Goal: Find specific page/section: Find specific page/section

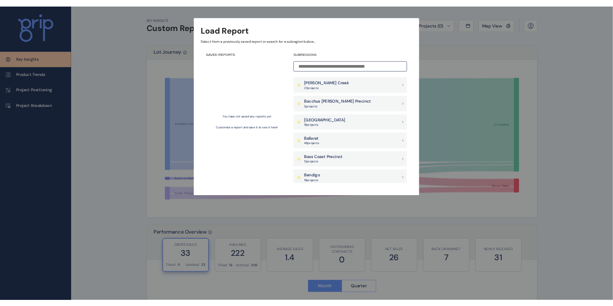
scroll to position [48, 0]
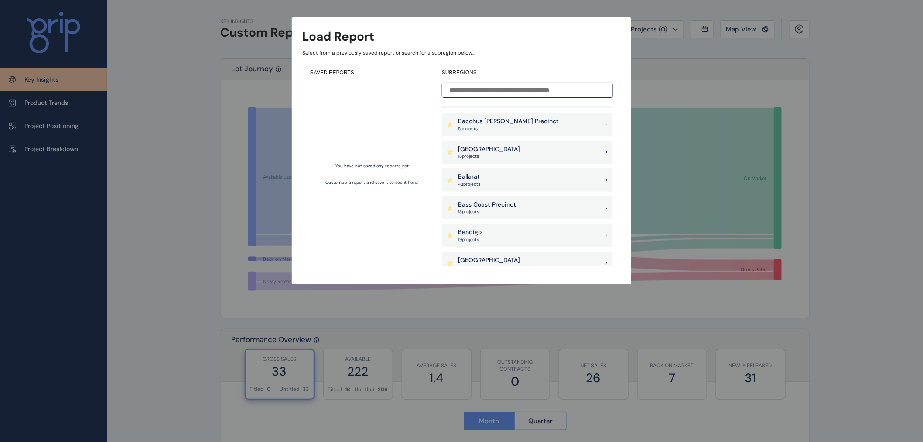
click at [490, 180] on div "Ballarat 48 project s" at bounding box center [527, 180] width 171 height 24
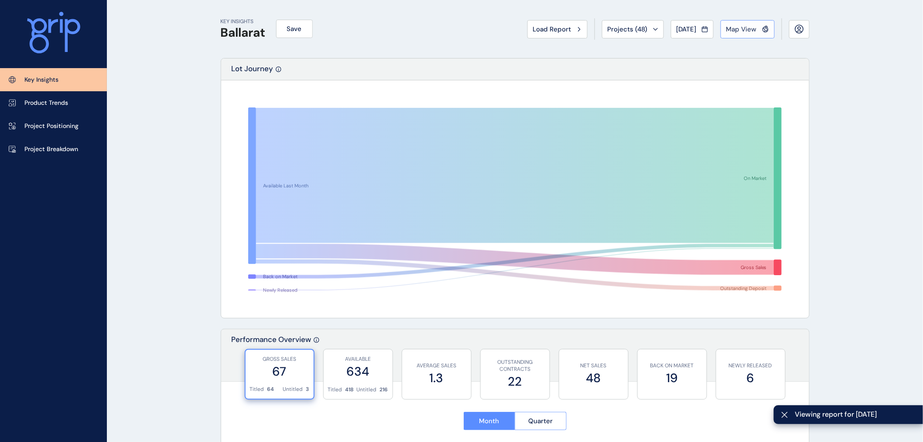
click at [745, 27] on span "Map View" at bounding box center [741, 29] width 31 height 9
